Goal: Navigation & Orientation: Find specific page/section

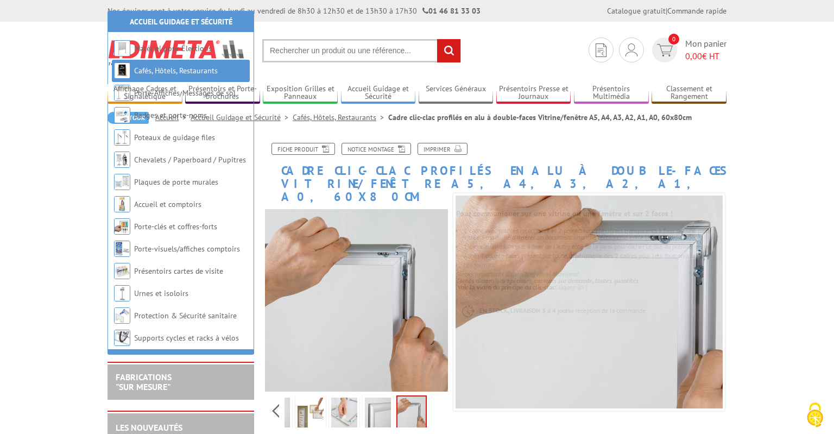
scroll to position [172, 0]
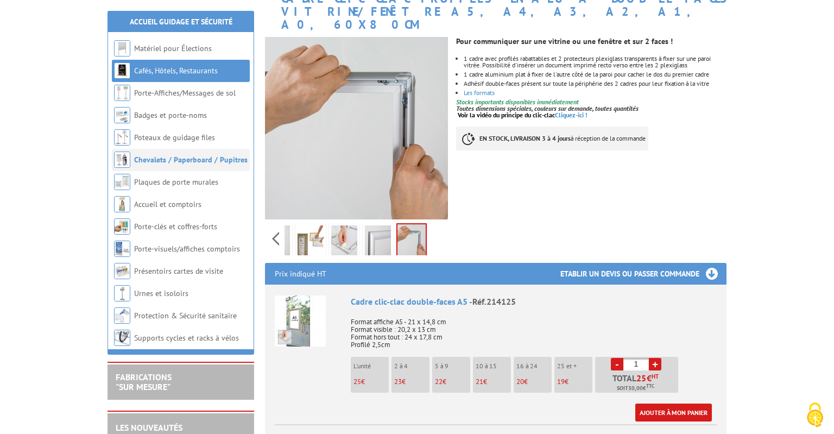
click at [214, 156] on link "Chevalets / Paperboard / Pupitres" at bounding box center [190, 160] width 113 height 10
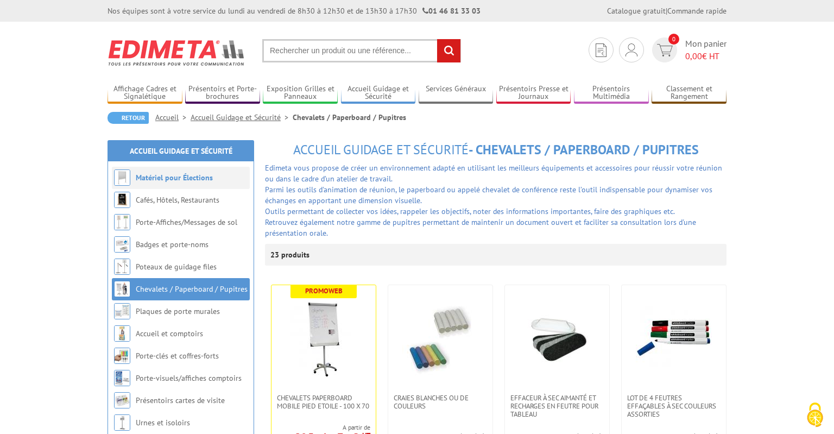
click at [180, 182] on link "Matériel pour Élections" at bounding box center [174, 178] width 77 height 10
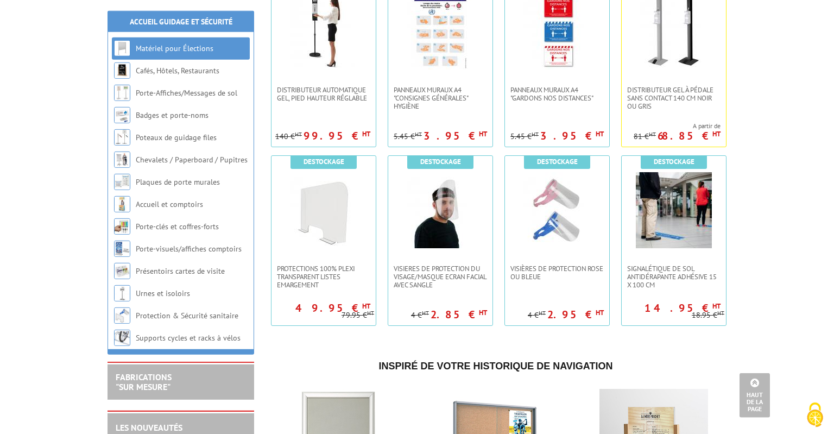
scroll to position [803, 0]
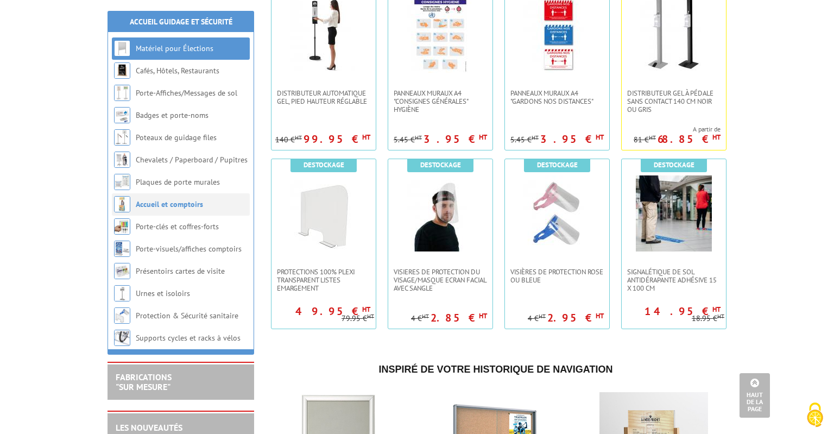
click at [183, 209] on link "Accueil et comptoirs" at bounding box center [169, 204] width 67 height 10
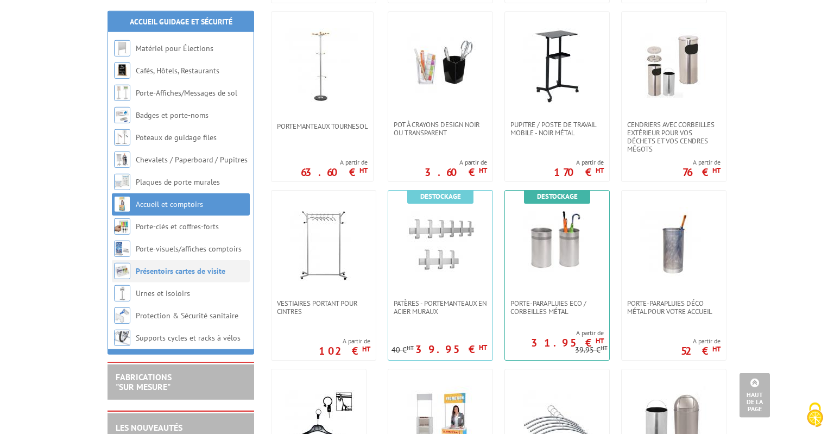
scroll to position [516, 0]
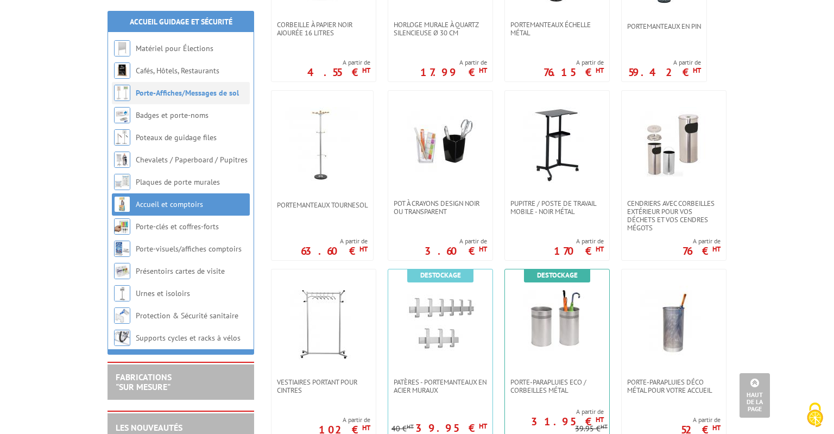
click at [173, 91] on link "Porte-Affiches/Messages de sol" at bounding box center [187, 93] width 103 height 10
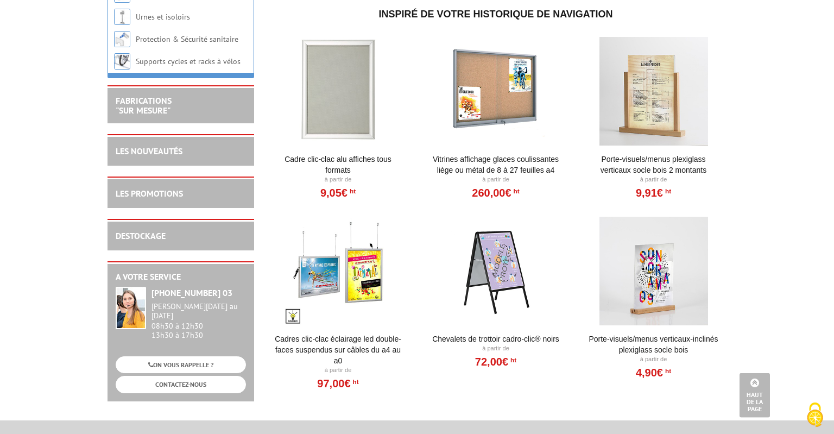
scroll to position [1204, 0]
